Goal: Transaction & Acquisition: Purchase product/service

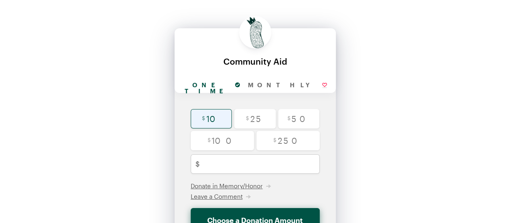
click at [214, 117] on input "radio" at bounding box center [212, 118] width 42 height 19
radio input "true"
type input "10"
checkbox input "false"
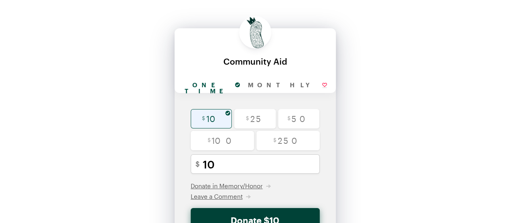
click at [281, 216] on button "Donate $10" at bounding box center [255, 220] width 129 height 24
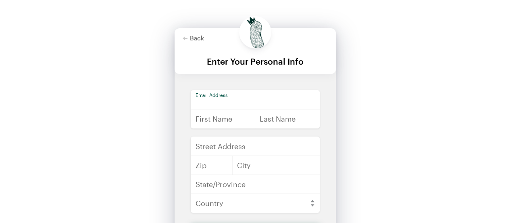
click at [242, 103] on input "email" at bounding box center [255, 99] width 129 height 19
type input "[EMAIL_ADDRESS][DOMAIN_NAME]"
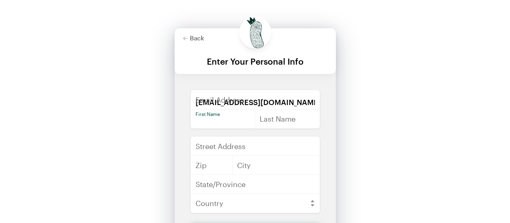
type input "alon"
type input "Yizhak"
type input "[STREET_ADDRESS][PERSON_NAME]"
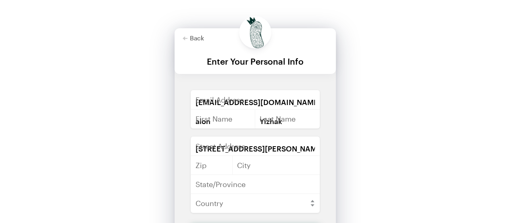
type input "70117"
type input "[GEOGRAPHIC_DATA]"
type input "LA"
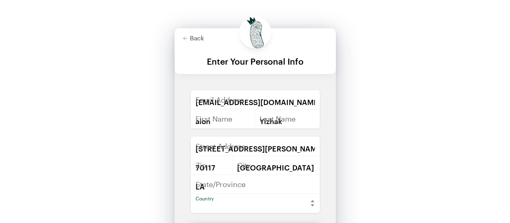
select select "US"
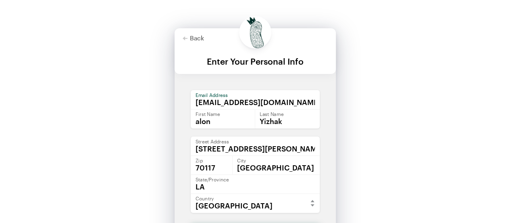
scroll to position [44, 0]
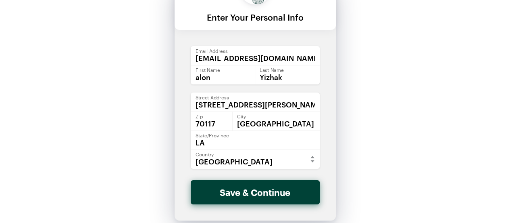
click at [255, 196] on button "Save & Continue" at bounding box center [255, 192] width 129 height 24
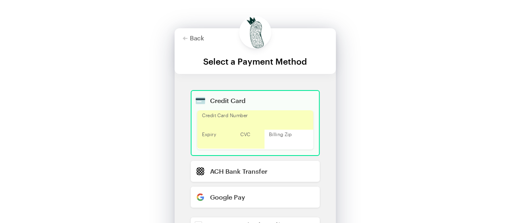
click at [423, 122] on div "Back Back Select a Payment Method For your generous donation of $10 One time Mo…" at bounding box center [255, 165] width 510 height 330
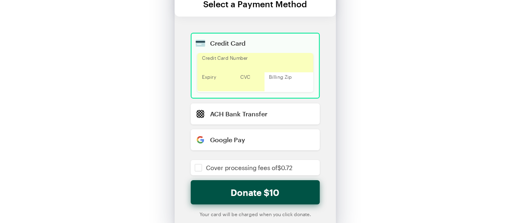
scroll to position [74, 0]
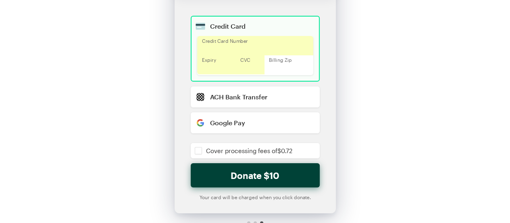
click at [267, 178] on button "Donate $10" at bounding box center [255, 175] width 129 height 24
checkbox input "false"
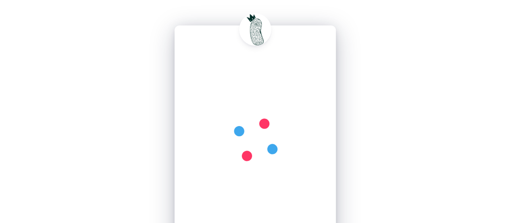
scroll to position [0, 0]
